Goal: Information Seeking & Learning: Learn about a topic

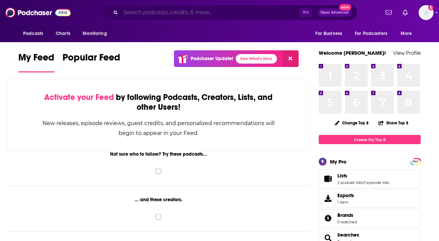
click at [150, 7] on input "Search podcasts, credits, & more..." at bounding box center [210, 12] width 179 height 11
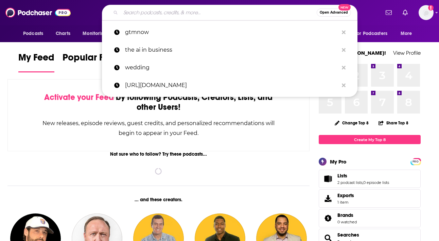
paste input "AI Chat Podcast"
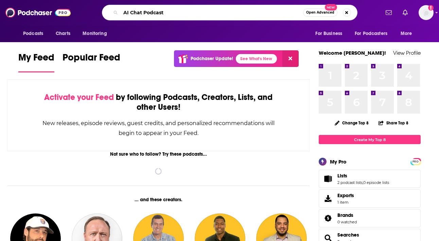
type input "AI Chat Podcast"
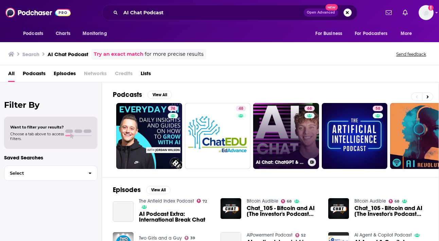
click at [291, 127] on link "68 AI Chat: ChatGPT & AI News, Artificial Intelligence, OpenAI, Machine Learning" at bounding box center [286, 136] width 66 height 66
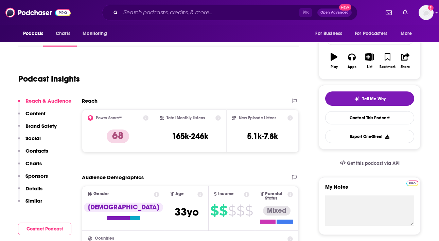
scroll to position [114, 0]
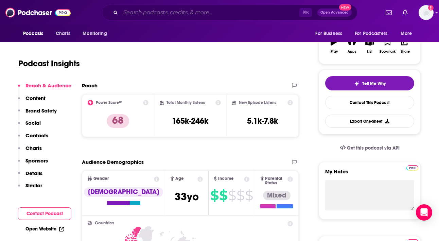
click at [146, 15] on input "Search podcasts, credits, & more..." at bounding box center [210, 12] width 179 height 11
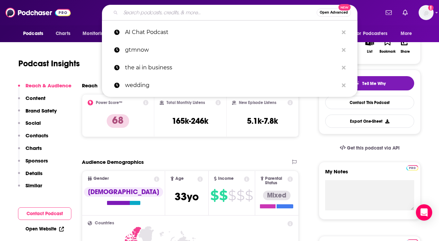
paste input "Design of AI Podcast"
type input "Design of AI Podcast"
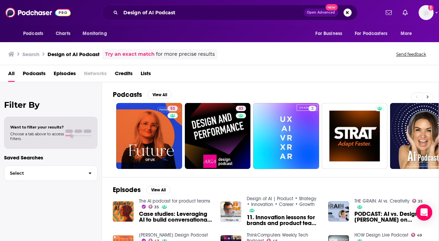
click at [428, 96] on icon at bounding box center [428, 96] width 2 height 3
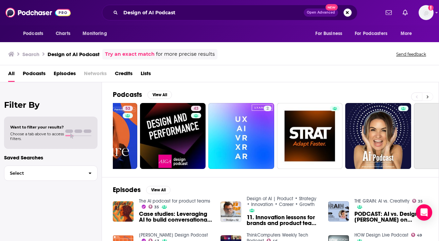
click at [428, 96] on icon at bounding box center [428, 96] width 2 height 3
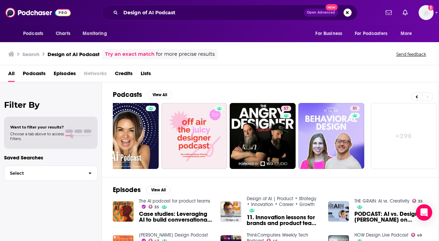
scroll to position [0, 298]
